Goal: Task Accomplishment & Management: Manage account settings

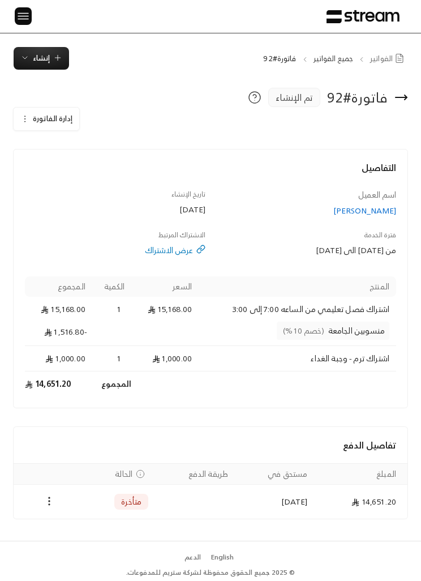
scroll to position [2, 0]
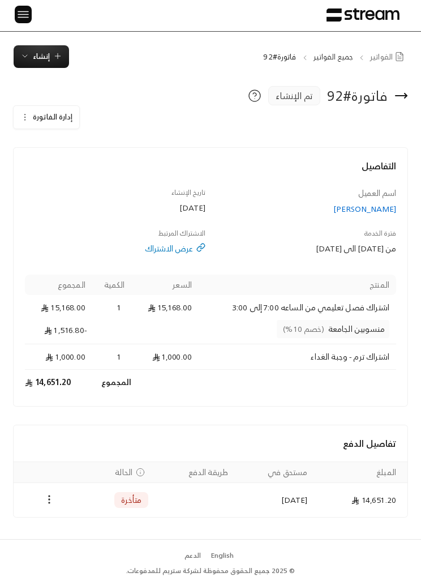
click at [27, 118] on icon "button" at bounding box center [24, 117] width 9 height 9
click at [75, 173] on span "إلغاء" at bounding box center [79, 169] width 12 height 8
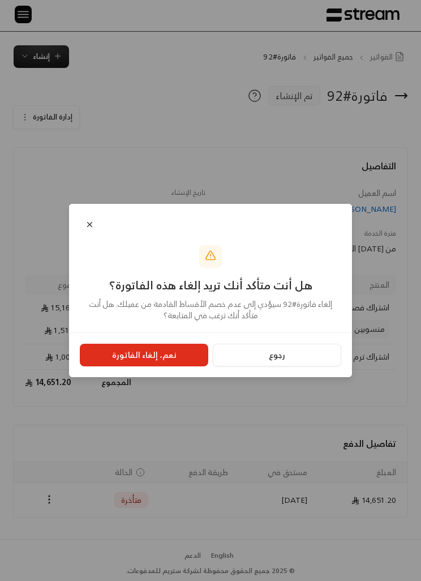
click at [122, 366] on button "نعم، إلغاء الفاتورة" at bounding box center [144, 355] width 128 height 23
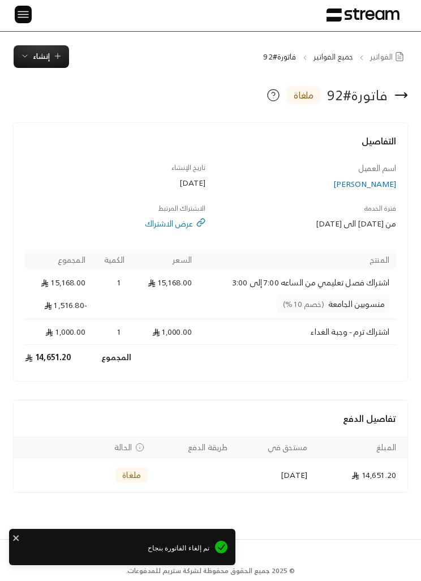
click at [39, 47] on button "إنشاء" at bounding box center [41, 56] width 55 height 23
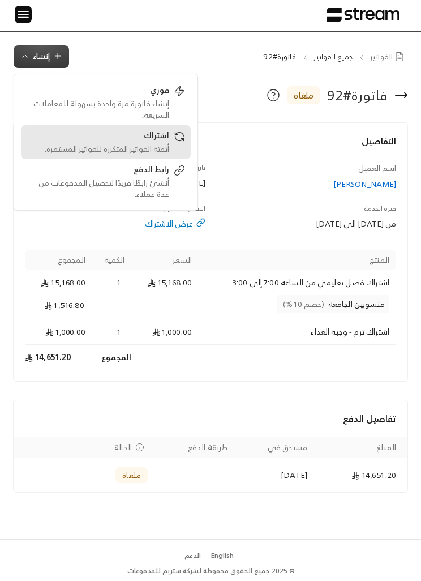
click at [101, 140] on div "اشتراك" at bounding box center [98, 137] width 143 height 14
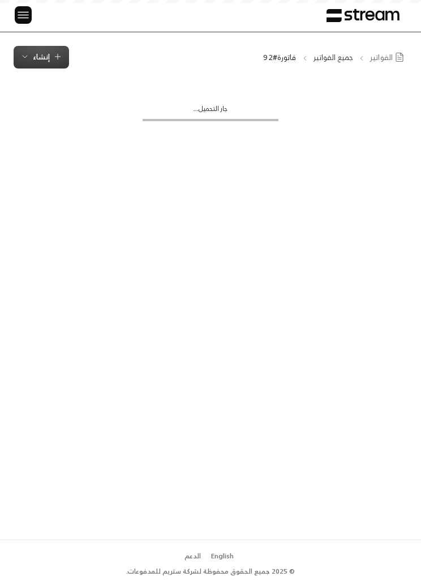
scroll to position [1, 0]
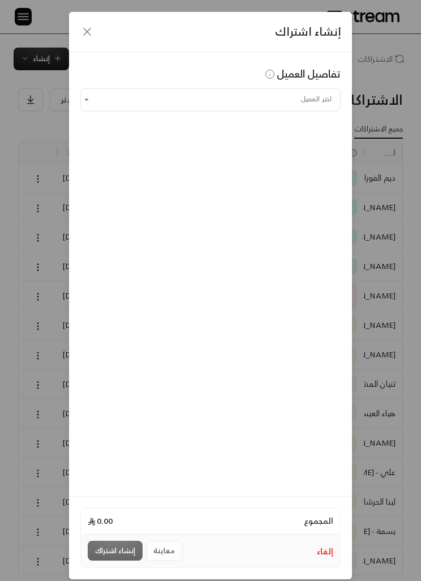
click at [140, 95] on input "اختر العميل" at bounding box center [210, 99] width 260 height 19
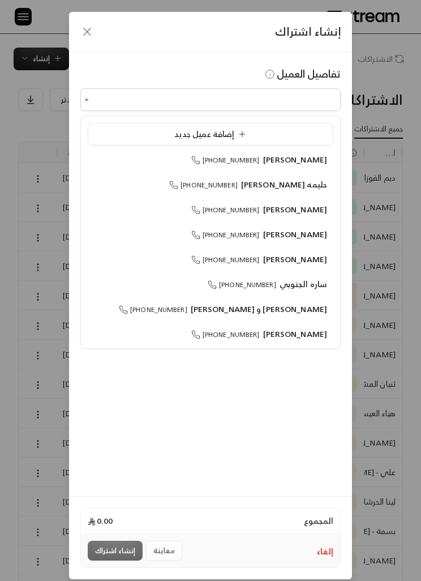
scroll to position [1, 0]
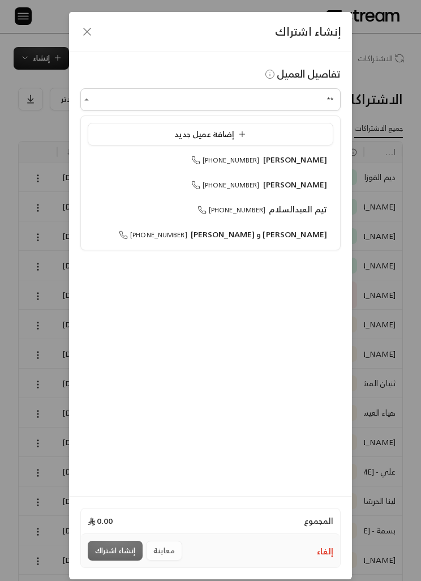
click at [141, 187] on div "سلمان الدوسري +966500045534" at bounding box center [210, 184] width 233 height 11
type input "**********"
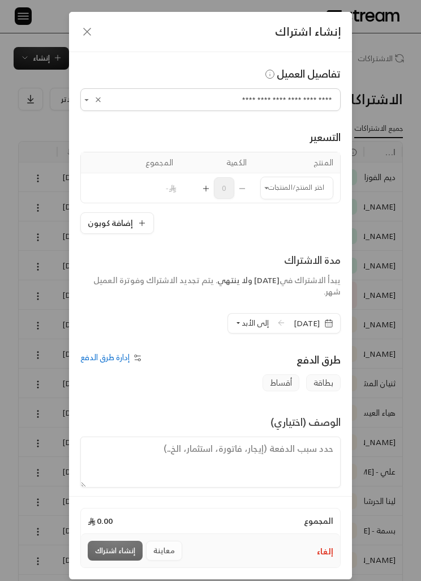
click at [285, 181] on input "اختر العميل" at bounding box center [296, 187] width 73 height 19
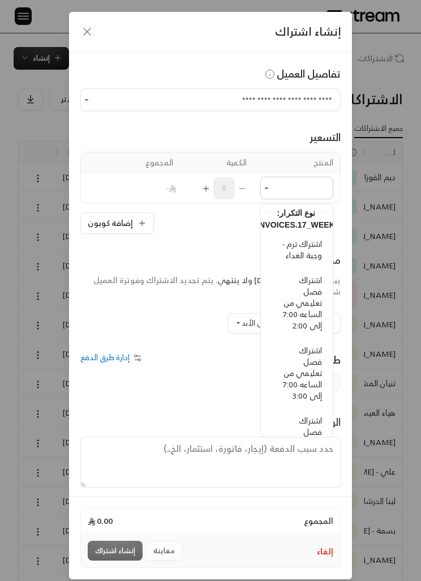
scroll to position [333, -2]
click at [307, 291] on span "اشتراك فصل تعليمي من الساعه 7:00 إلى 2:00" at bounding box center [301, 302] width 39 height 59
type input "**********"
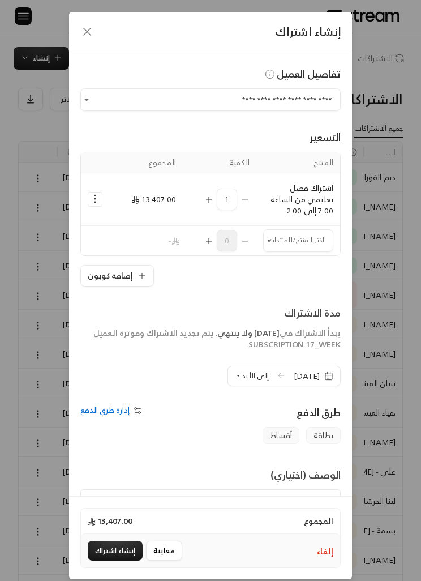
click at [277, 242] on input "اختر العميل" at bounding box center [298, 240] width 70 height 19
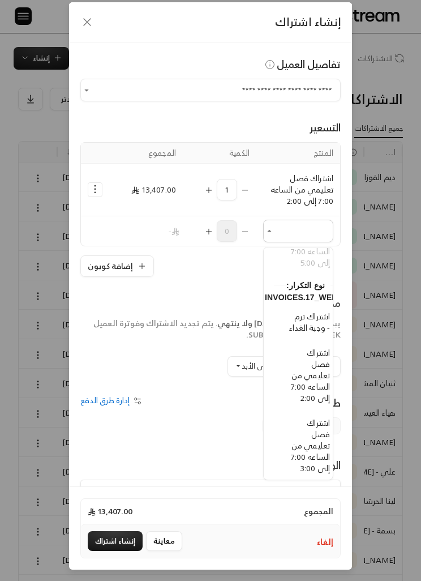
scroll to position [304, -9]
click at [319, 334] on span "اشتراك ترم - وجبة الغداء" at bounding box center [308, 320] width 41 height 25
type input "**********"
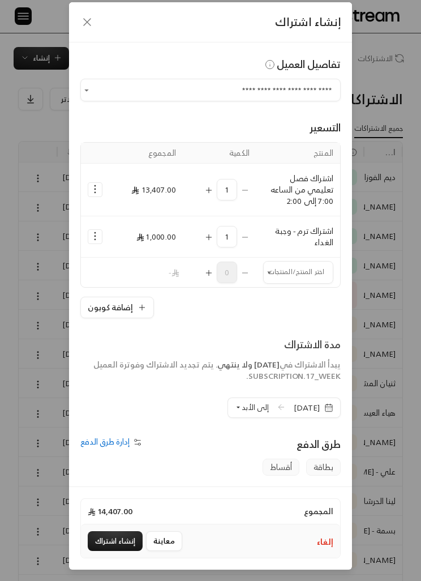
click at [237, 416] on button "إلى الأبد" at bounding box center [252, 407] width 34 height 19
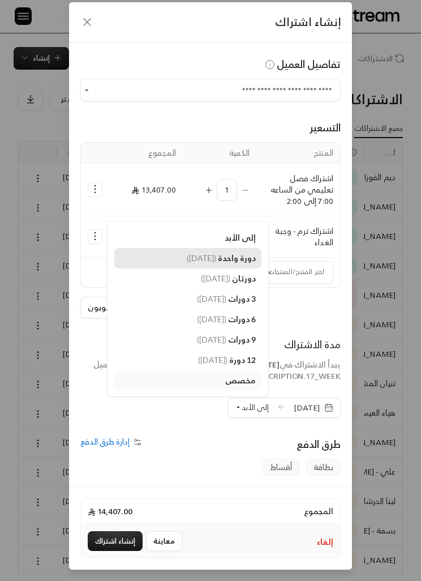
click at [229, 263] on link "دورة واحدة ( 20/12/2025 )" at bounding box center [187, 258] width 147 height 20
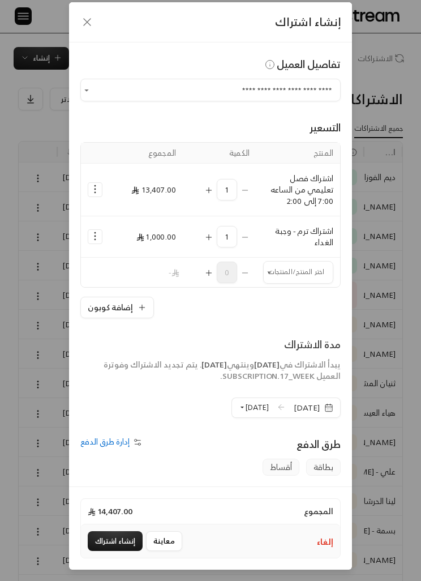
click at [91, 196] on button "Selected Products" at bounding box center [95, 190] width 14 height 14
click at [152, 224] on span "إضافة كوبون" at bounding box center [141, 218] width 37 height 12
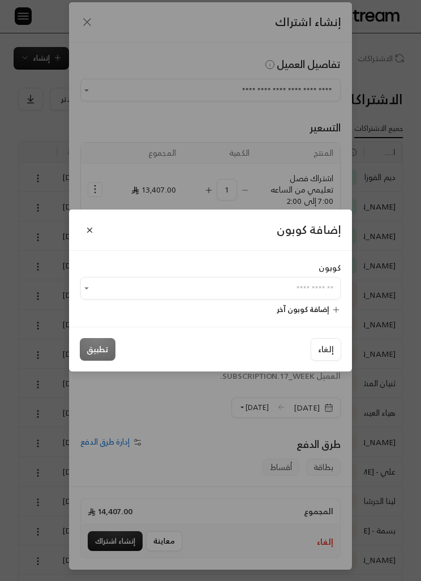
click at [313, 298] on input "اختر العميل" at bounding box center [210, 288] width 260 height 19
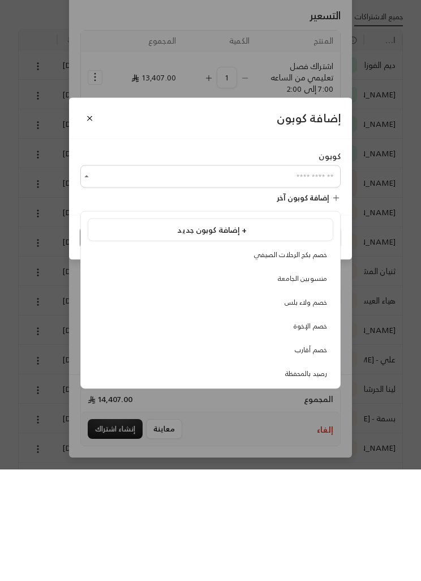
click at [317, 384] on span "منسوبين الجامعة" at bounding box center [302, 390] width 49 height 12
type input "**********"
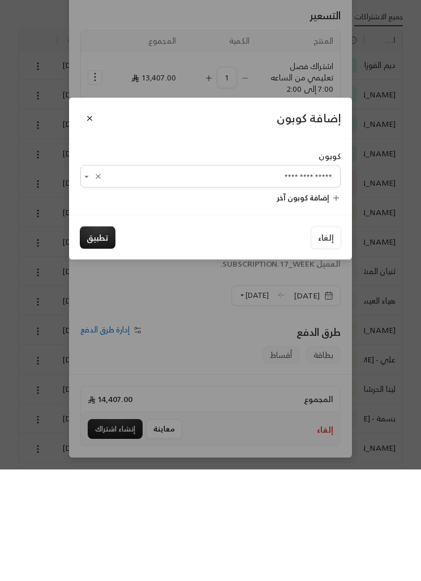
click at [102, 338] on button "تطبيق" at bounding box center [98, 349] width 36 height 23
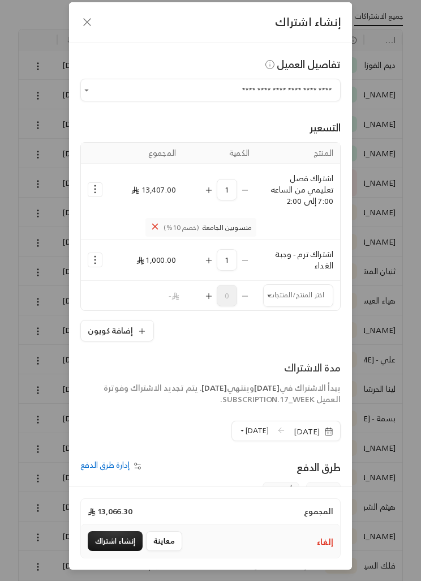
click at [125, 551] on button "إنشاء اشتراك" at bounding box center [115, 541] width 55 height 20
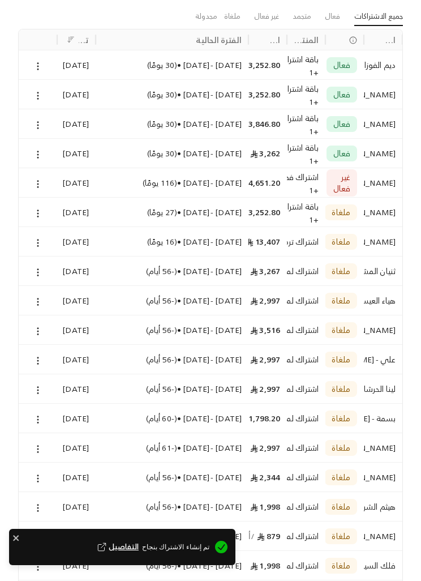
scroll to position [2, 0]
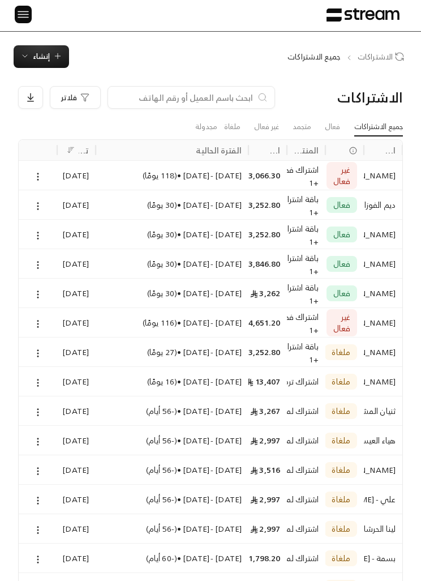
click at [36, 55] on span "إنشاء" at bounding box center [41, 56] width 17 height 13
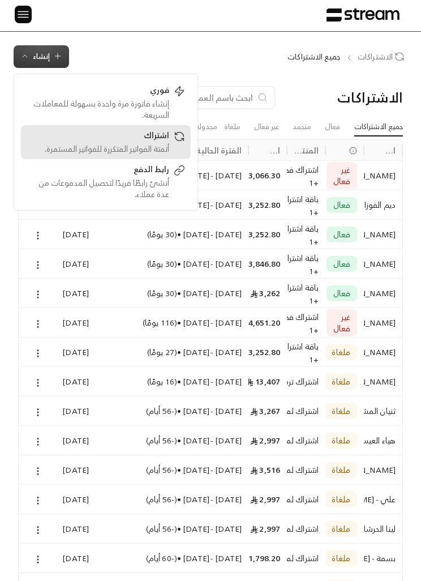
click at [122, 147] on div "أتمتة الفواتير المتكررة للفواتير المستمرة." at bounding box center [98, 148] width 143 height 11
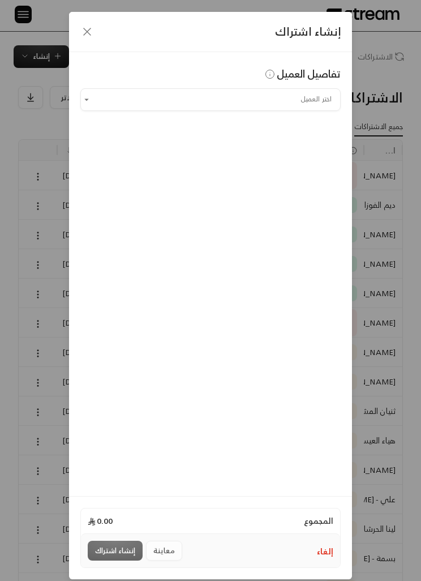
click at [115, 101] on input "اختر العميل" at bounding box center [210, 99] width 260 height 19
type input "**"
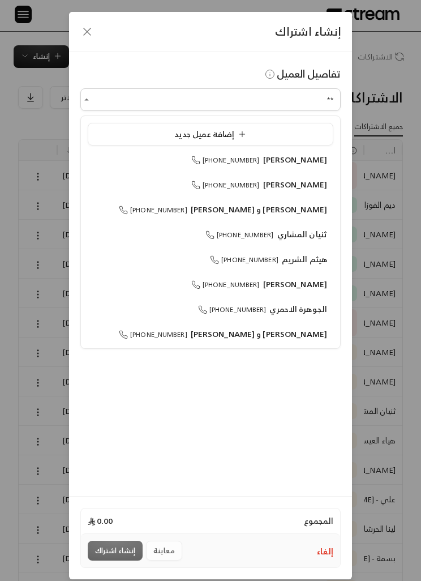
click at [144, 125] on li "إضافة عميل جديد" at bounding box center [211, 134] width 246 height 23
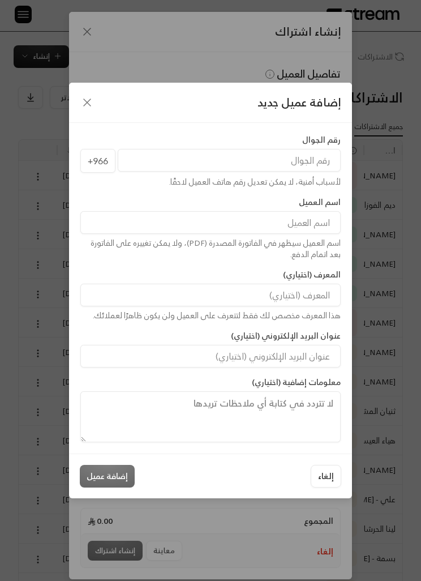
click at [158, 171] on input "tel" at bounding box center [229, 160] width 223 height 23
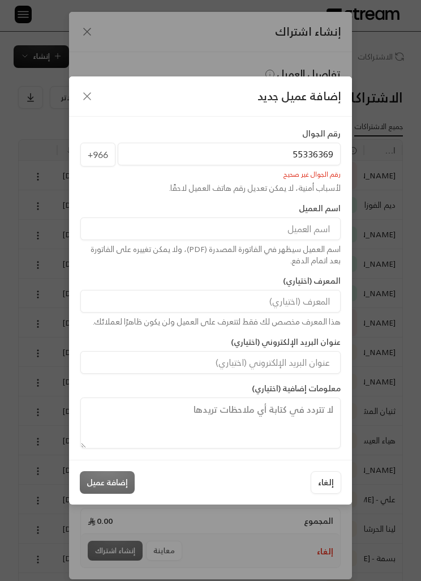
type input "553363699"
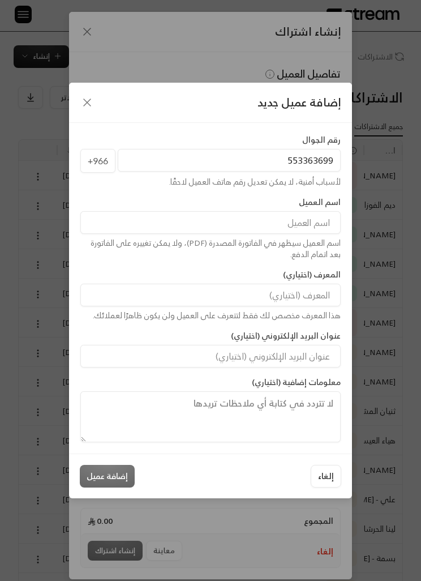
click at [156, 234] on input at bounding box center [210, 222] width 260 height 23
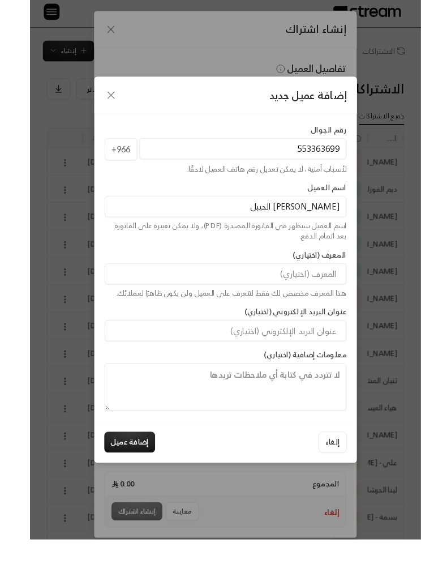
scroll to position [4, 0]
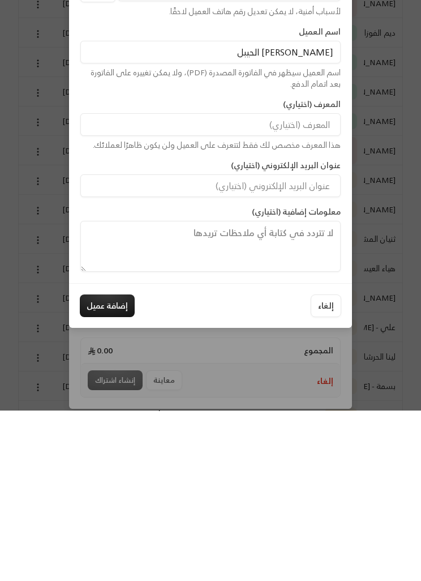
type input "ريما وديما الحيبل"
click at [95, 465] on button "إضافة عميل" at bounding box center [107, 476] width 55 height 23
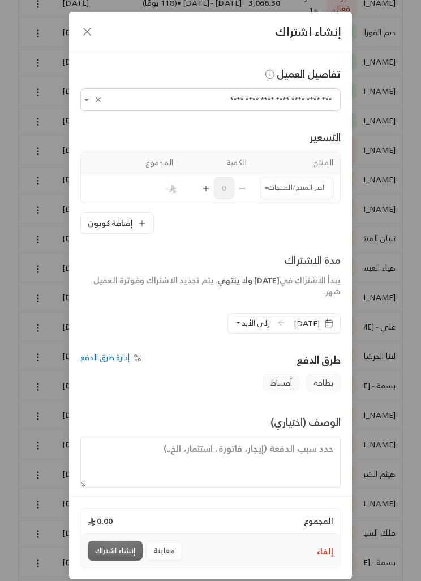
click at [299, 186] on input "اختر العميل" at bounding box center [296, 187] width 73 height 19
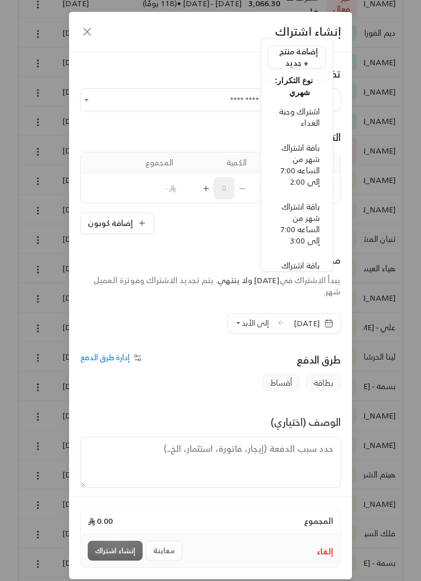
scroll to position [9, 0]
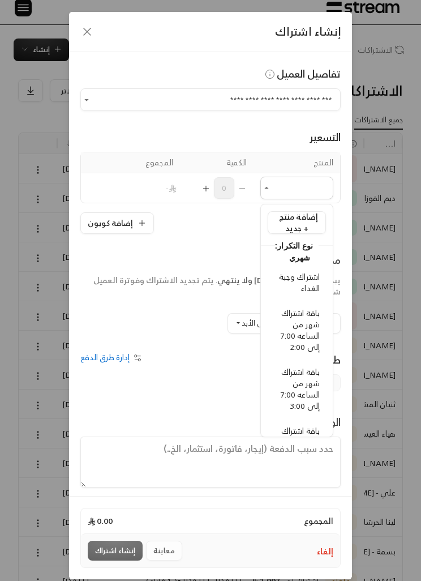
click at [375, 191] on div "**********" at bounding box center [210, 290] width 421 height 581
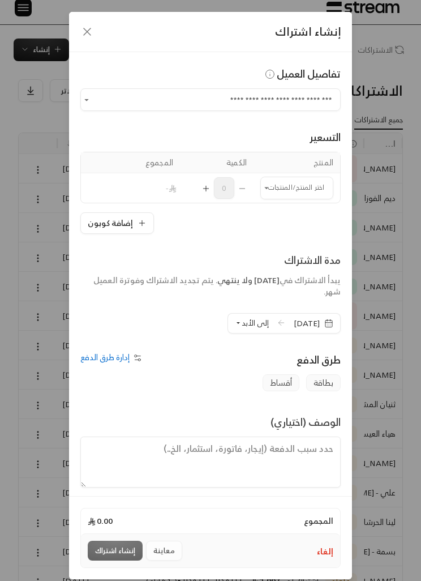
scroll to position [2, 0]
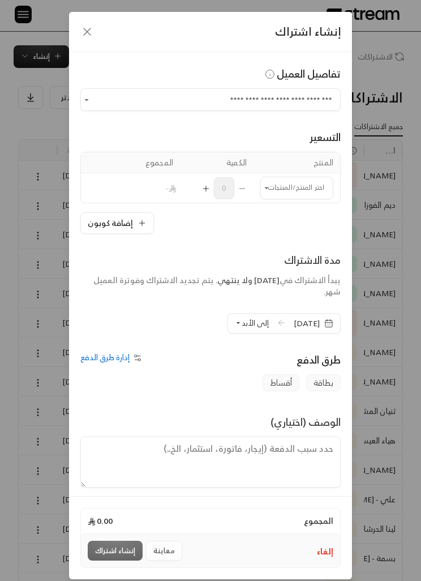
click at [91, 98] on icon "Open" at bounding box center [86, 100] width 10 height 10
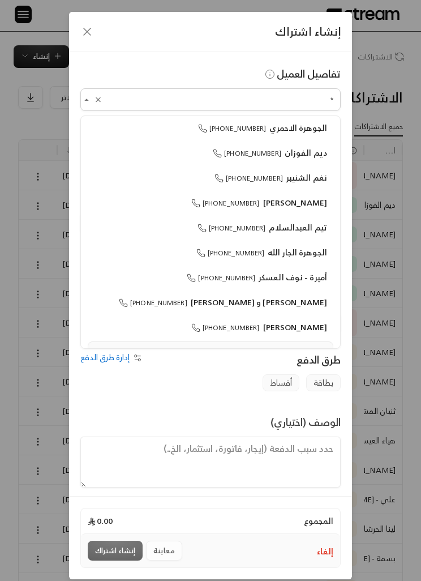
scroll to position [0, 0]
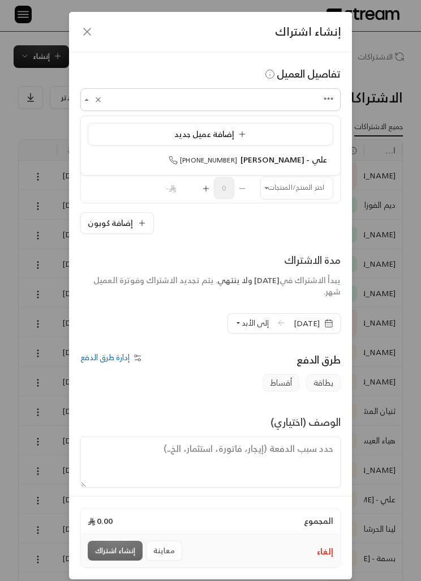
click at [204, 165] on span "+966555640364" at bounding box center [203, 160] width 68 height 12
type input "**********"
click at [324, 182] on input "اختر العميل" at bounding box center [296, 187] width 73 height 19
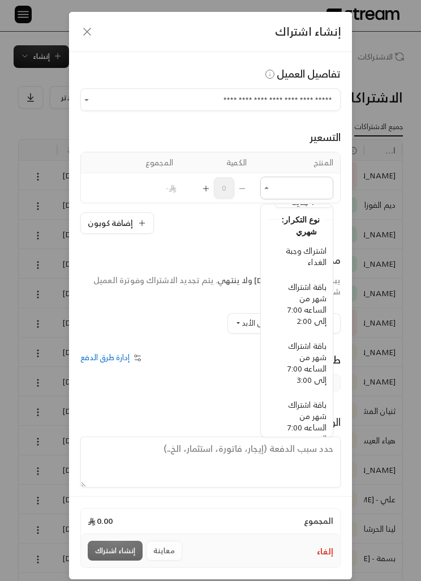
scroll to position [28, -7]
click at [373, 233] on div "**********" at bounding box center [210, 290] width 421 height 581
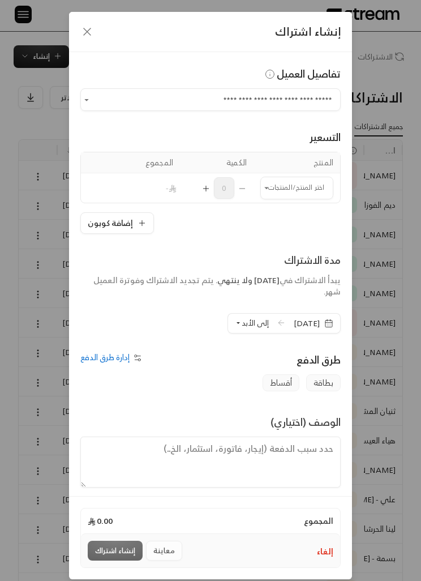
click at [313, 185] on input "اختر العميل" at bounding box center [296, 187] width 73 height 19
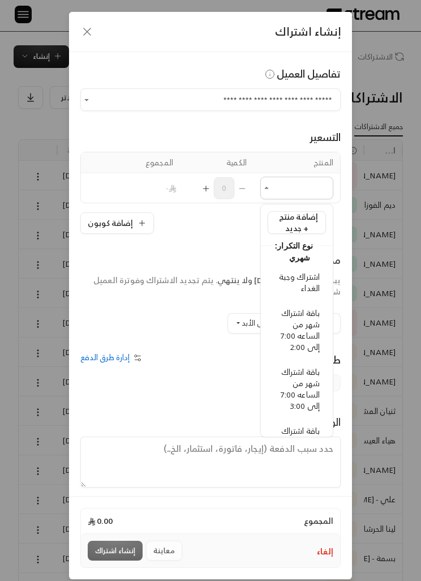
click at [83, 29] on icon "button" at bounding box center [87, 32] width 14 height 14
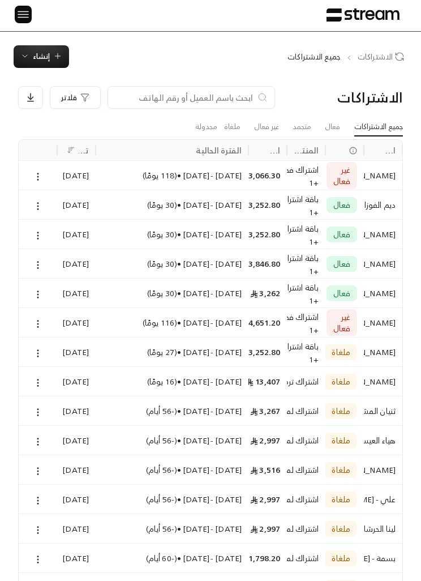
click at [37, 52] on span "إنشاء" at bounding box center [41, 56] width 17 height 13
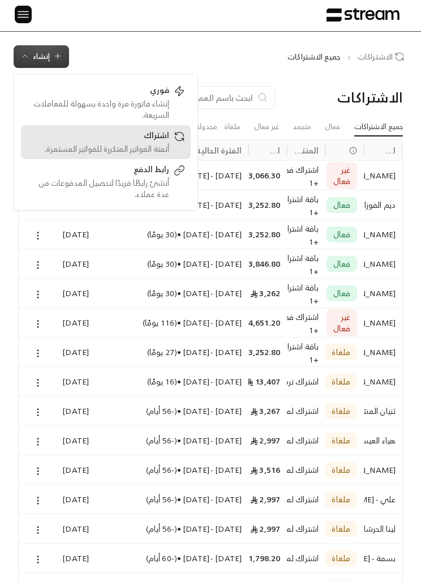
click at [104, 148] on div "أتمتة الفواتير المتكررة للفواتير المستمرة." at bounding box center [98, 148] width 143 height 11
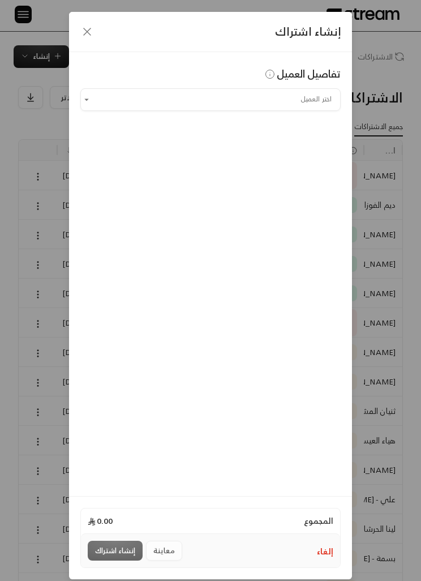
click at [302, 101] on input "اختر العميل" at bounding box center [210, 99] width 260 height 19
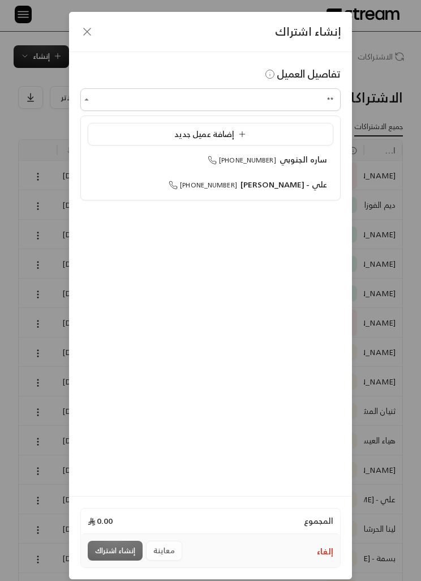
click at [300, 195] on li "علي - سارة المغيرة +966555640364" at bounding box center [211, 185] width 246 height 22
type input "**********"
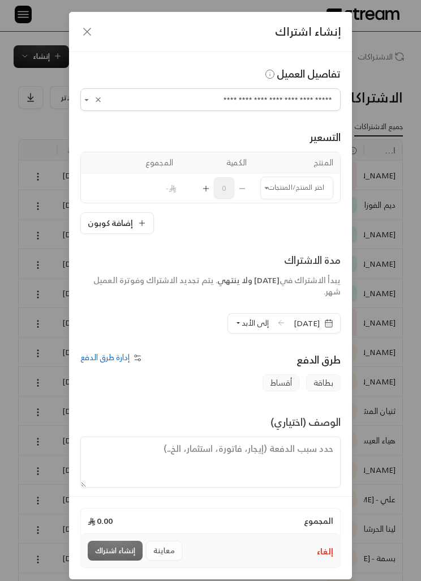
click at [306, 185] on input "اختر العميل" at bounding box center [296, 187] width 73 height 19
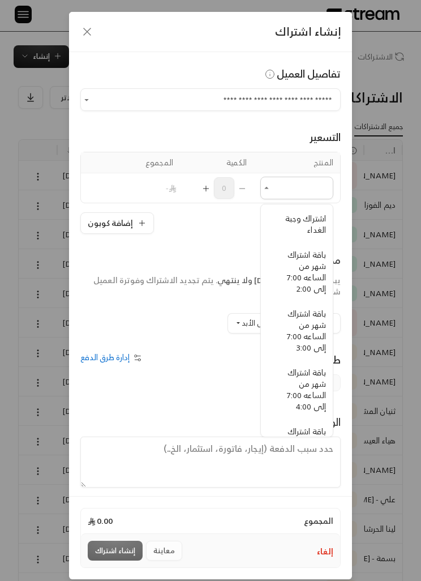
scroll to position [60, -5]
click at [316, 330] on span "باقة اشتراك شهر من الساعه 7:00 إلى 3:00" at bounding box center [305, 328] width 39 height 48
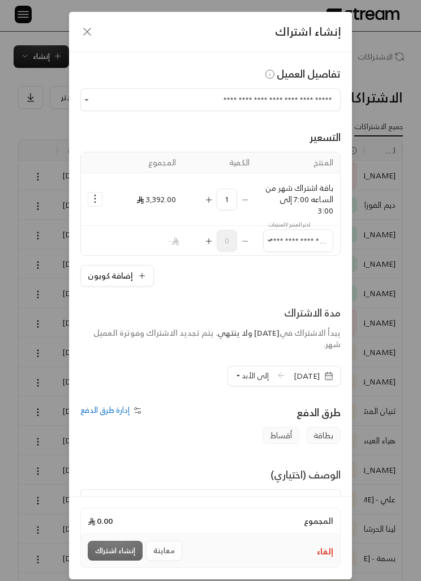
type input "**********"
click at [327, 234] on input "اختر العميل" at bounding box center [298, 240] width 70 height 19
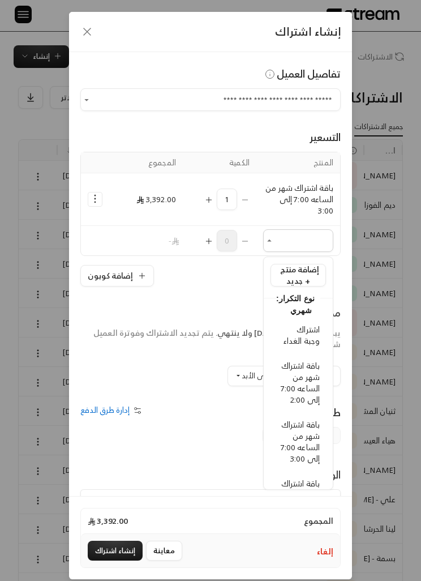
click at [306, 341] on span "اشتراك وجبة الغداء" at bounding box center [302, 334] width 36 height 25
type input "**********"
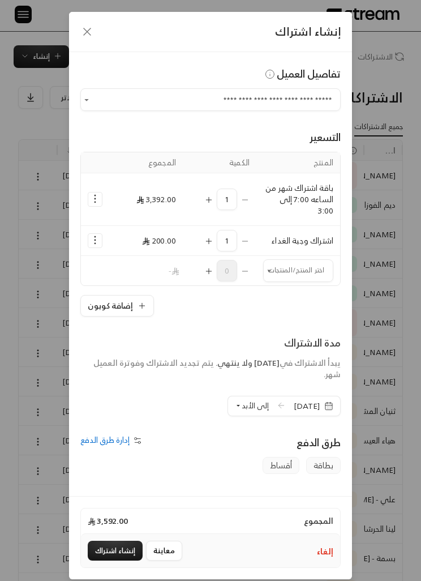
click at [96, 196] on icon "Selected Products" at bounding box center [94, 198] width 11 height 11
click at [132, 226] on span "إضافة كوبون" at bounding box center [141, 227] width 37 height 12
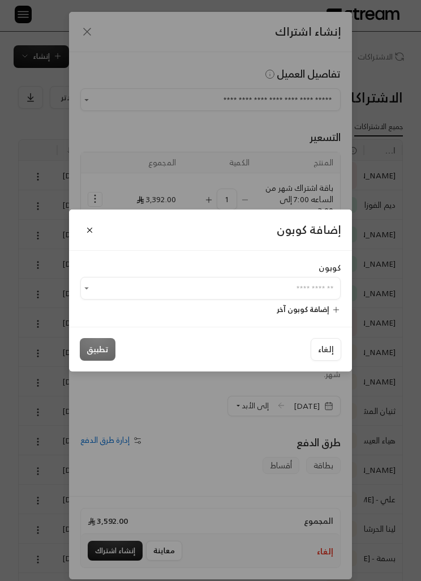
click at [317, 298] on input "اختر العميل" at bounding box center [210, 288] width 260 height 19
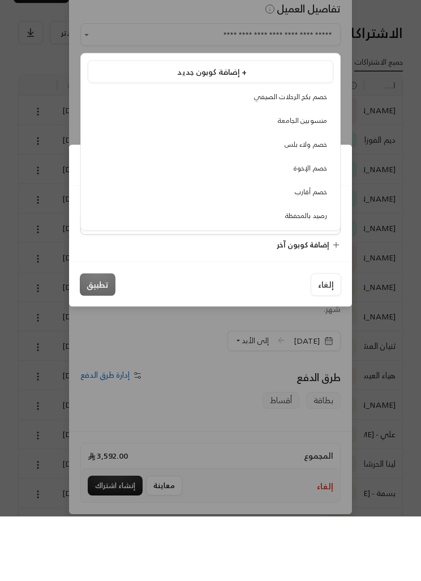
click at [313, 203] on span "خصم ولاء بلس" at bounding box center [306, 209] width 42 height 12
type input "**********"
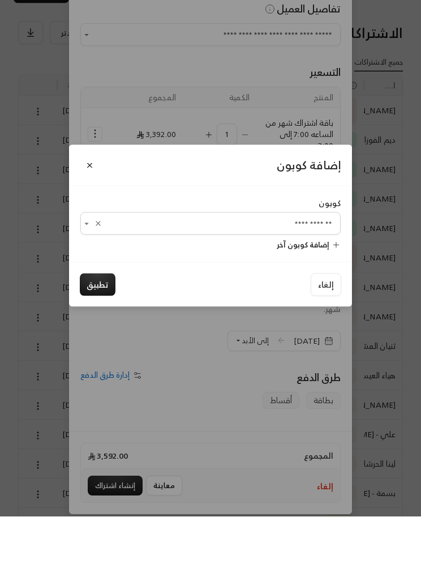
click at [92, 327] on div "إلغاء تطبيق" at bounding box center [210, 349] width 283 height 45
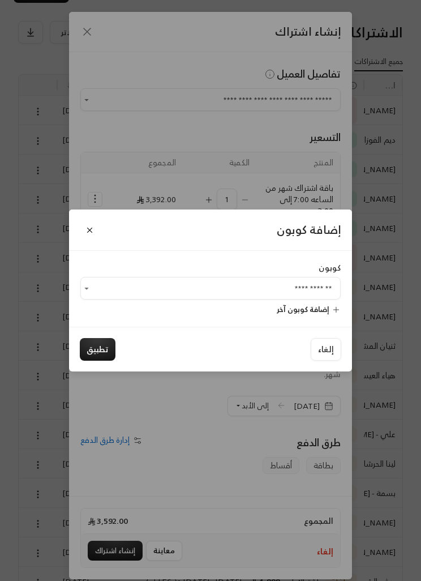
click at [108, 361] on button "تطبيق" at bounding box center [98, 349] width 36 height 23
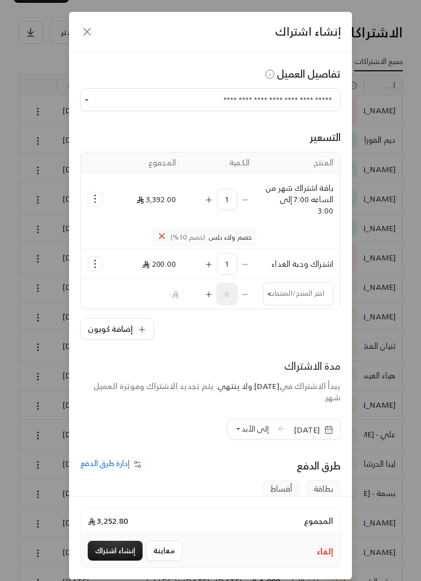
click at [236, 437] on button "إلى الأبد" at bounding box center [252, 428] width 34 height 19
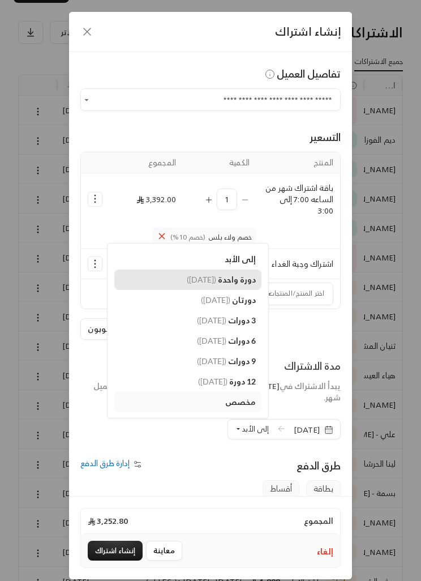
click at [219, 278] on span "دورة واحدة" at bounding box center [237, 279] width 38 height 10
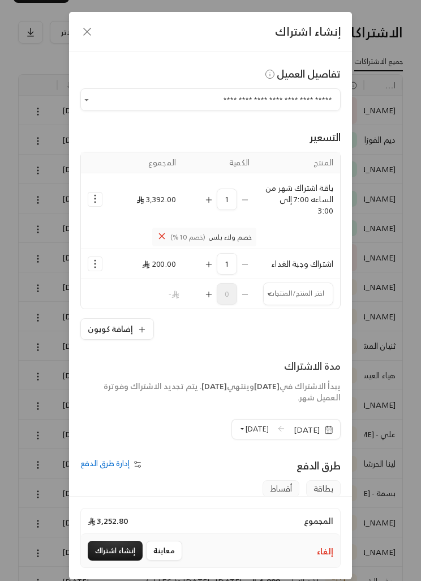
click at [332, 427] on rect "button" at bounding box center [328, 429] width 7 height 7
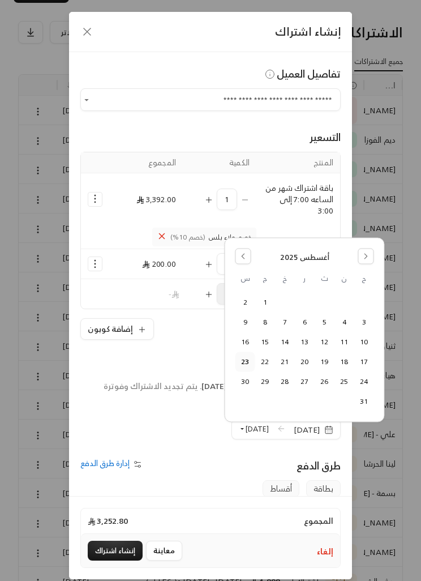
click at [368, 380] on button "24" at bounding box center [364, 381] width 19 height 19
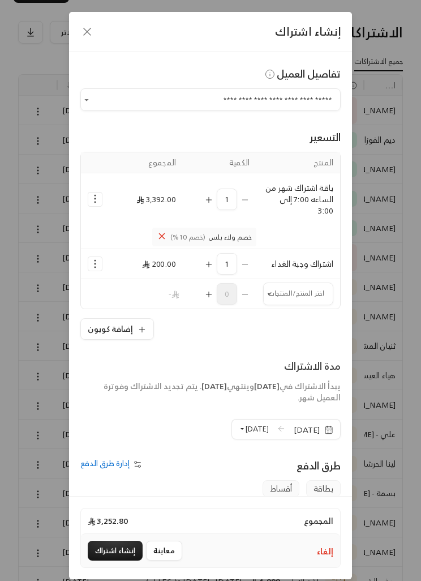
click at [109, 560] on button "إنشاء اشتراك" at bounding box center [115, 550] width 55 height 20
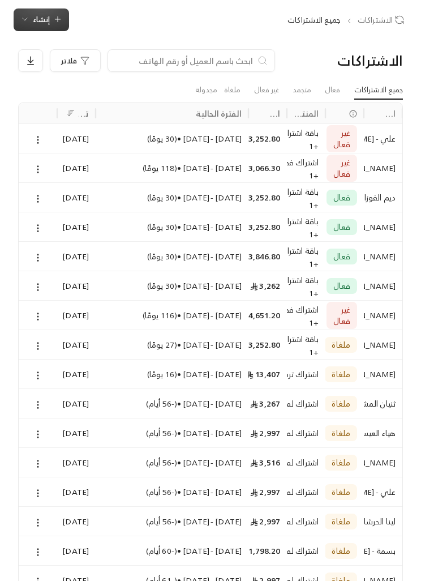
scroll to position [0, 0]
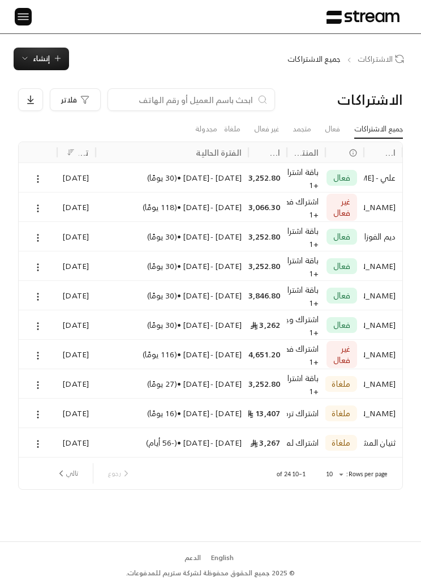
click at [37, 174] on icon at bounding box center [38, 179] width 10 height 10
click at [61, 207] on link "عرض" at bounding box center [49, 207] width 27 height 19
